Goal: Information Seeking & Learning: Check status

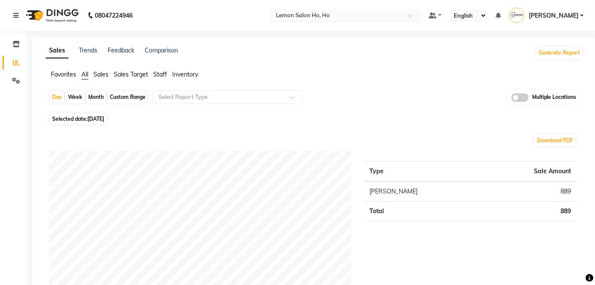
click at [421, 13] on div at bounding box center [345, 16] width 151 height 9
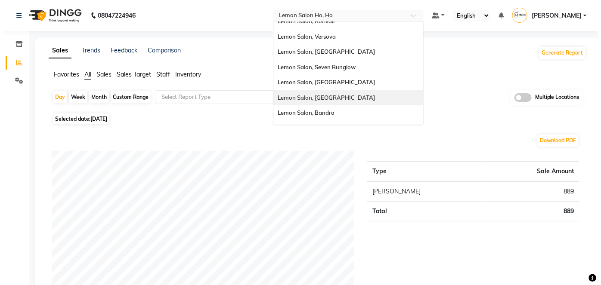
scroll to position [23, 0]
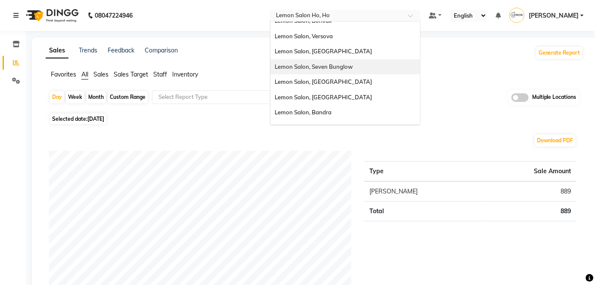
click at [337, 67] on span "Lemon Salon, Seven Bunglow" at bounding box center [314, 66] width 78 height 7
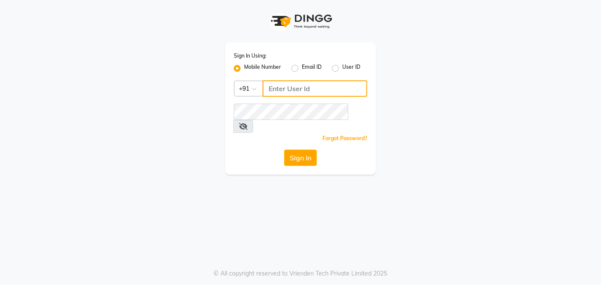
click at [277, 90] on input "Username" at bounding box center [315, 88] width 105 height 16
type input "8090876336"
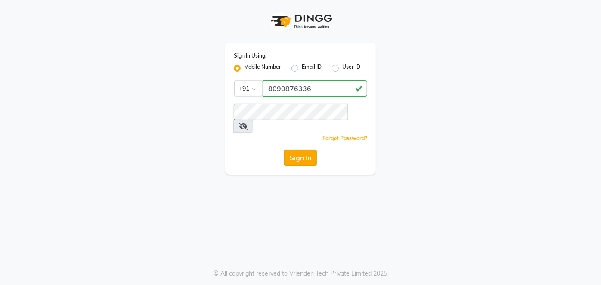
click at [291, 150] on button "Sign In" at bounding box center [300, 158] width 33 height 16
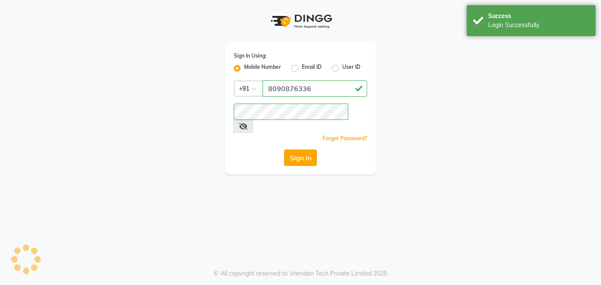
select select
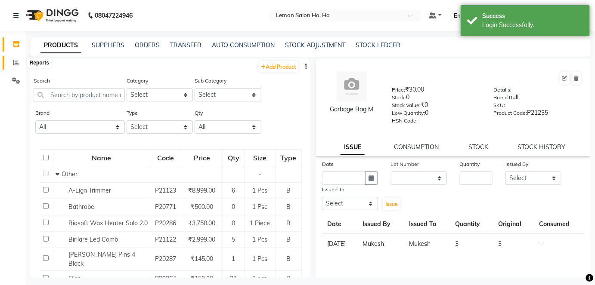
click at [13, 62] on icon at bounding box center [16, 62] width 6 height 6
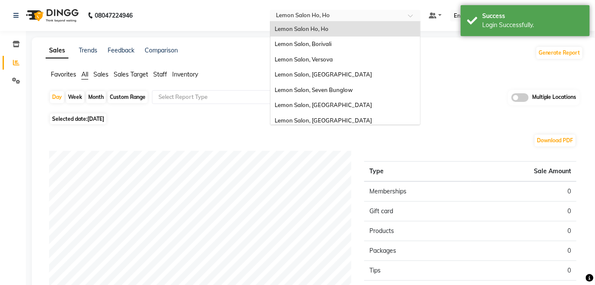
click at [421, 14] on div at bounding box center [345, 16] width 151 height 9
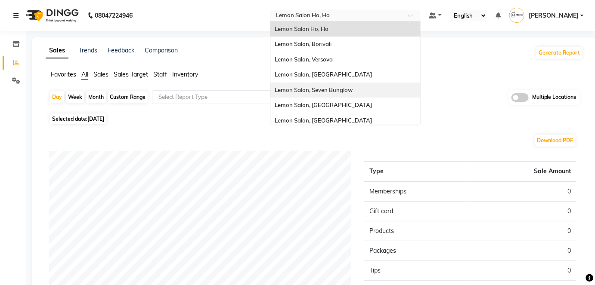
click at [322, 89] on span "Lemon Salon, Seven Bunglow" at bounding box center [314, 90] width 78 height 7
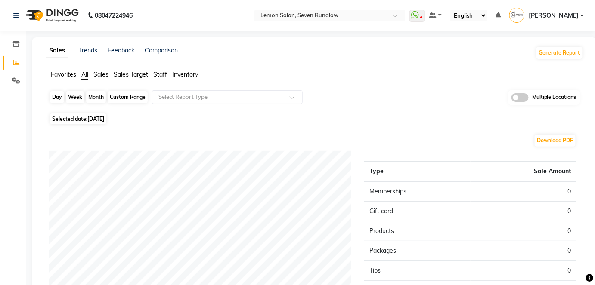
click at [59, 99] on div "Day" at bounding box center [57, 97] width 14 height 12
select select "9"
select select "2025"
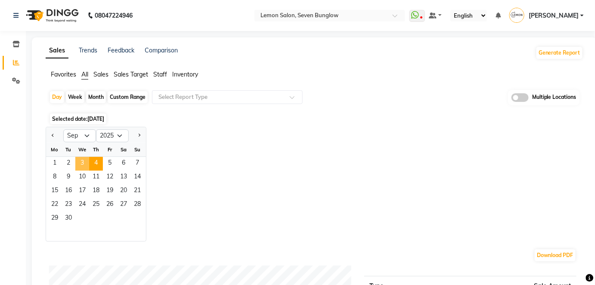
click at [81, 164] on span "3" at bounding box center [82, 164] width 14 height 14
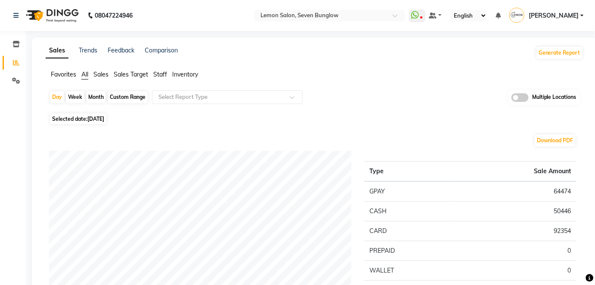
click at [99, 93] on div "Month" at bounding box center [96, 97] width 20 height 12
select select "9"
select select "2025"
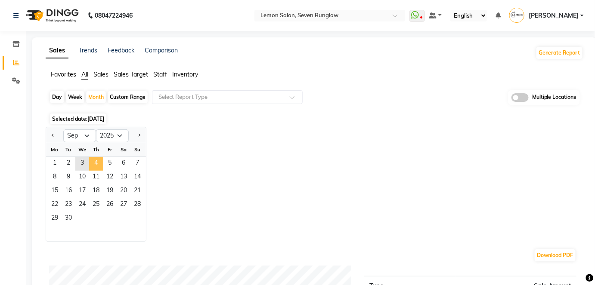
click at [96, 163] on span "4" at bounding box center [96, 164] width 14 height 14
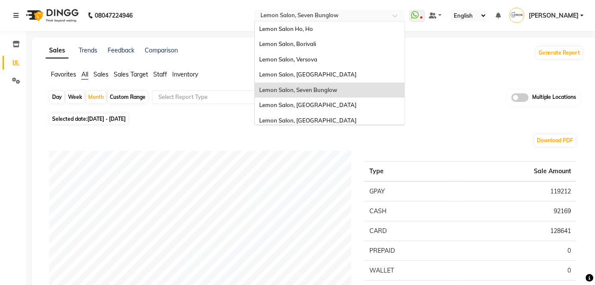
click at [403, 17] on span at bounding box center [398, 18] width 11 height 9
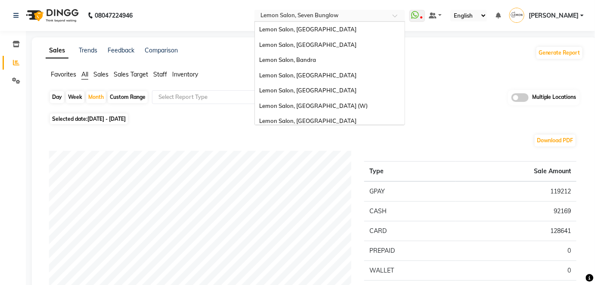
scroll to position [80, 0]
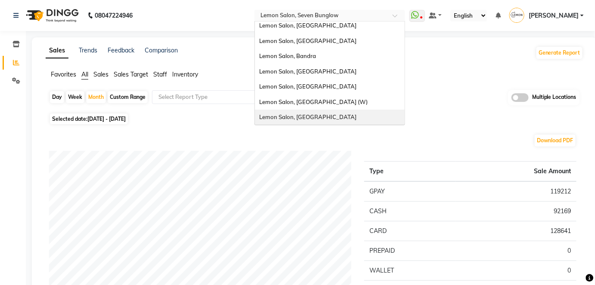
click at [288, 114] on span "Lemon Salon, Oshiwara" at bounding box center [307, 117] width 97 height 7
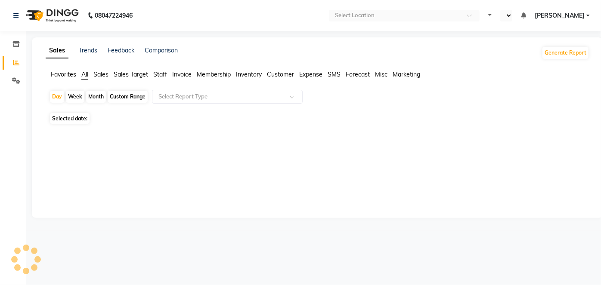
select select "en"
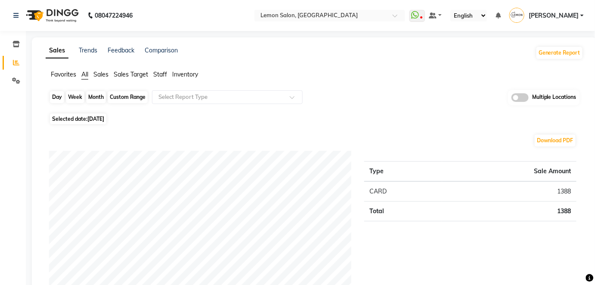
click at [56, 96] on div "Day" at bounding box center [57, 97] width 14 height 12
select select "9"
select select "2025"
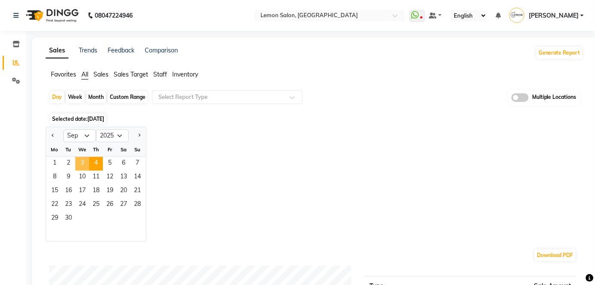
click at [82, 162] on span "3" at bounding box center [82, 164] width 14 height 14
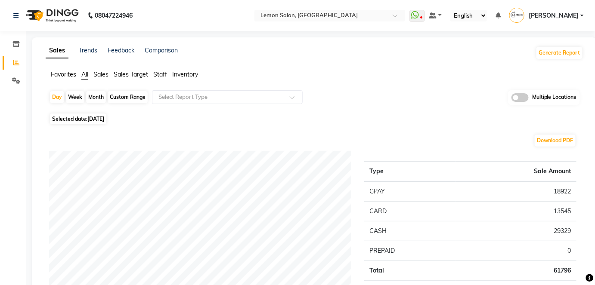
click at [96, 97] on div "Month" at bounding box center [96, 97] width 20 height 12
select select "9"
select select "2025"
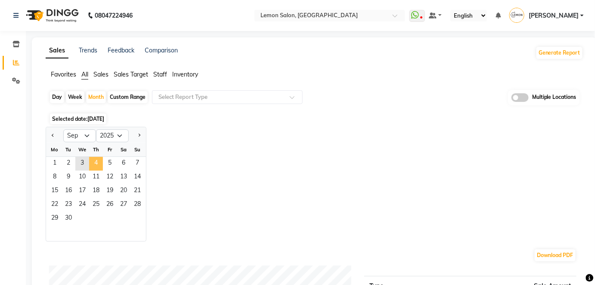
click at [93, 161] on span "4" at bounding box center [96, 164] width 14 height 14
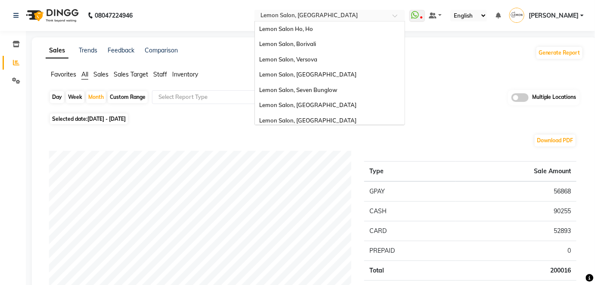
click at [403, 17] on span at bounding box center [398, 18] width 11 height 9
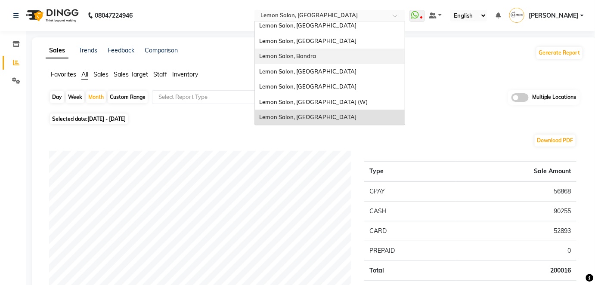
scroll to position [77, 0]
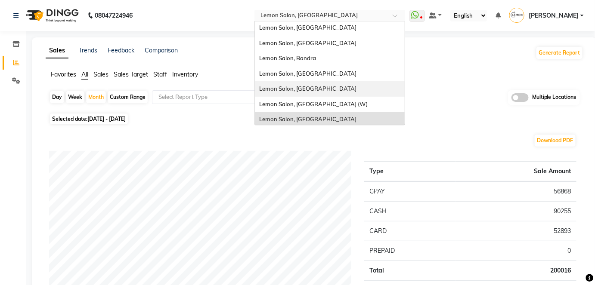
click at [303, 90] on span "Lemon Salon, [GEOGRAPHIC_DATA]" at bounding box center [307, 88] width 97 height 7
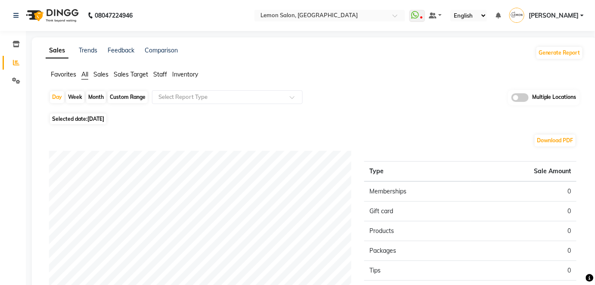
click at [95, 98] on div "Month" at bounding box center [96, 97] width 20 height 12
select select "9"
select select "2025"
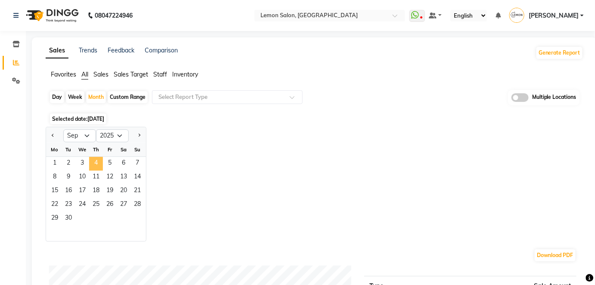
click at [96, 162] on span "4" at bounding box center [96, 164] width 14 height 14
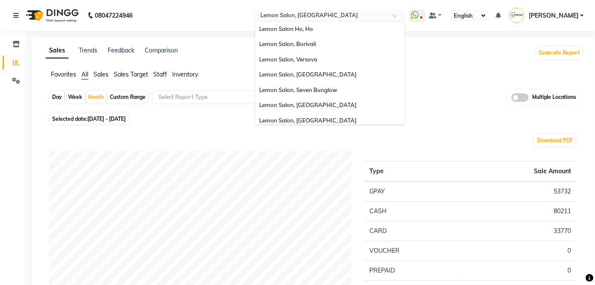
scroll to position [80, 0]
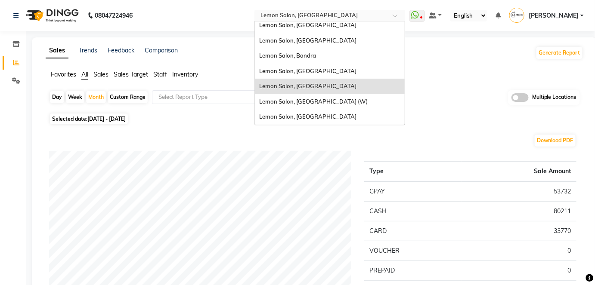
click at [403, 17] on span at bounding box center [398, 18] width 11 height 9
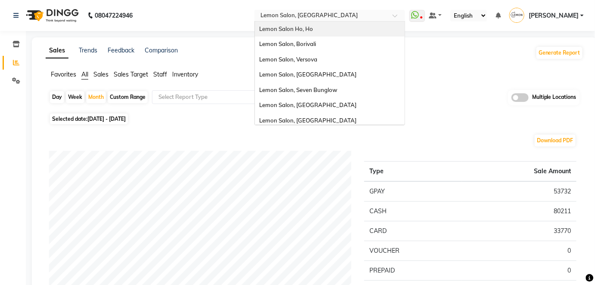
click at [331, 30] on div "Lemon Salon Ho, Ho" at bounding box center [330, 29] width 150 height 15
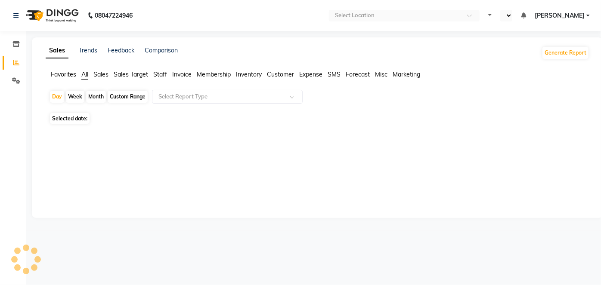
select select "en"
